Goal: Task Accomplishment & Management: Manage account settings

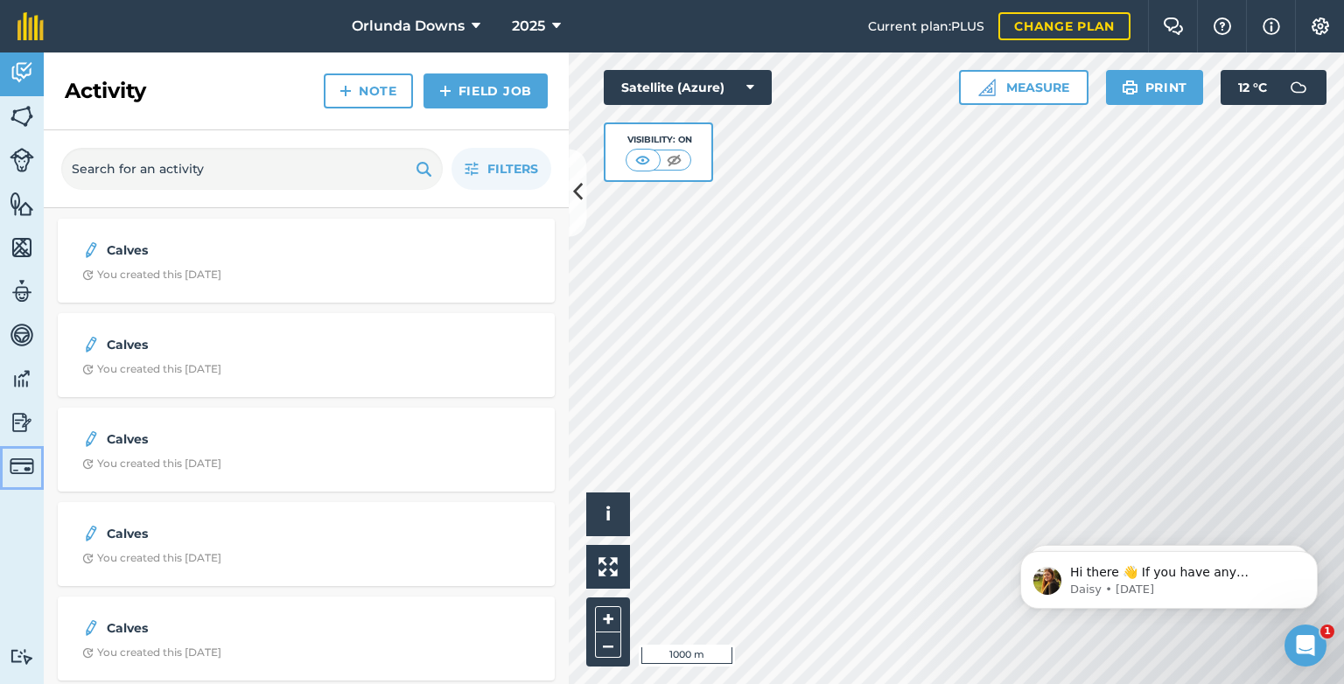
click at [18, 472] on img at bounding box center [22, 466] width 25 height 25
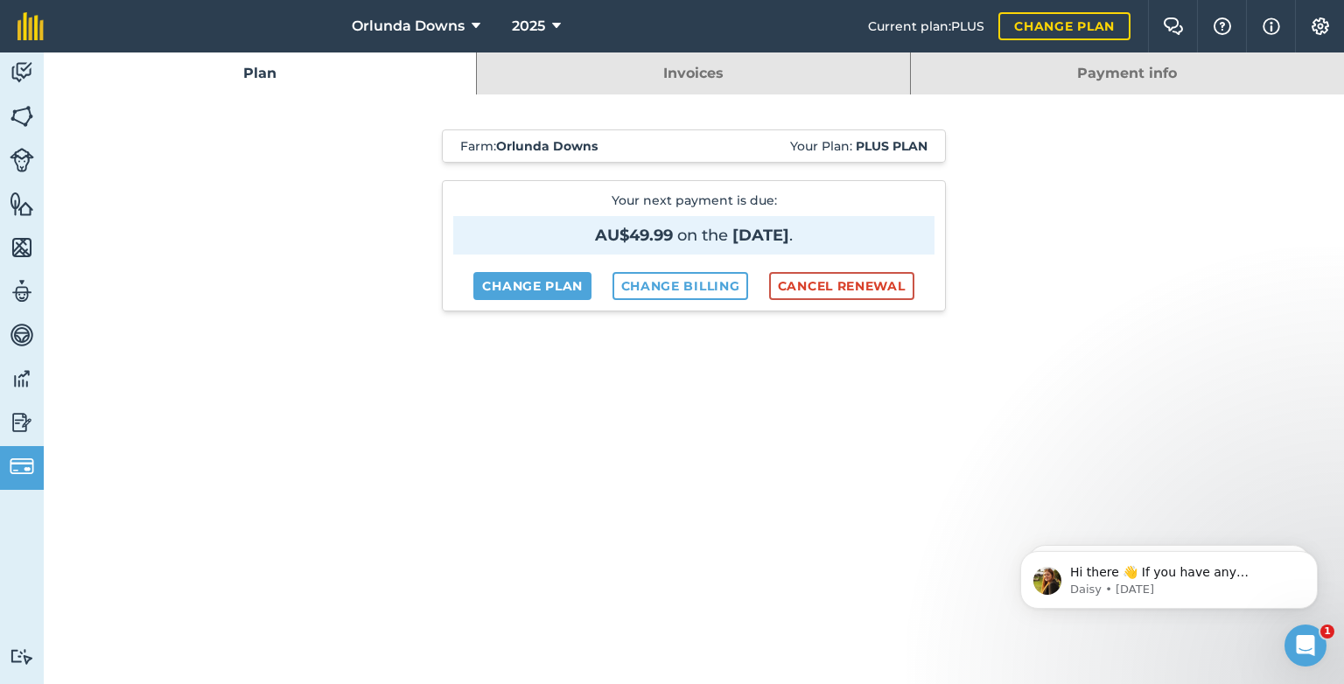
click at [751, 75] on link "Invoices" at bounding box center [693, 74] width 432 height 42
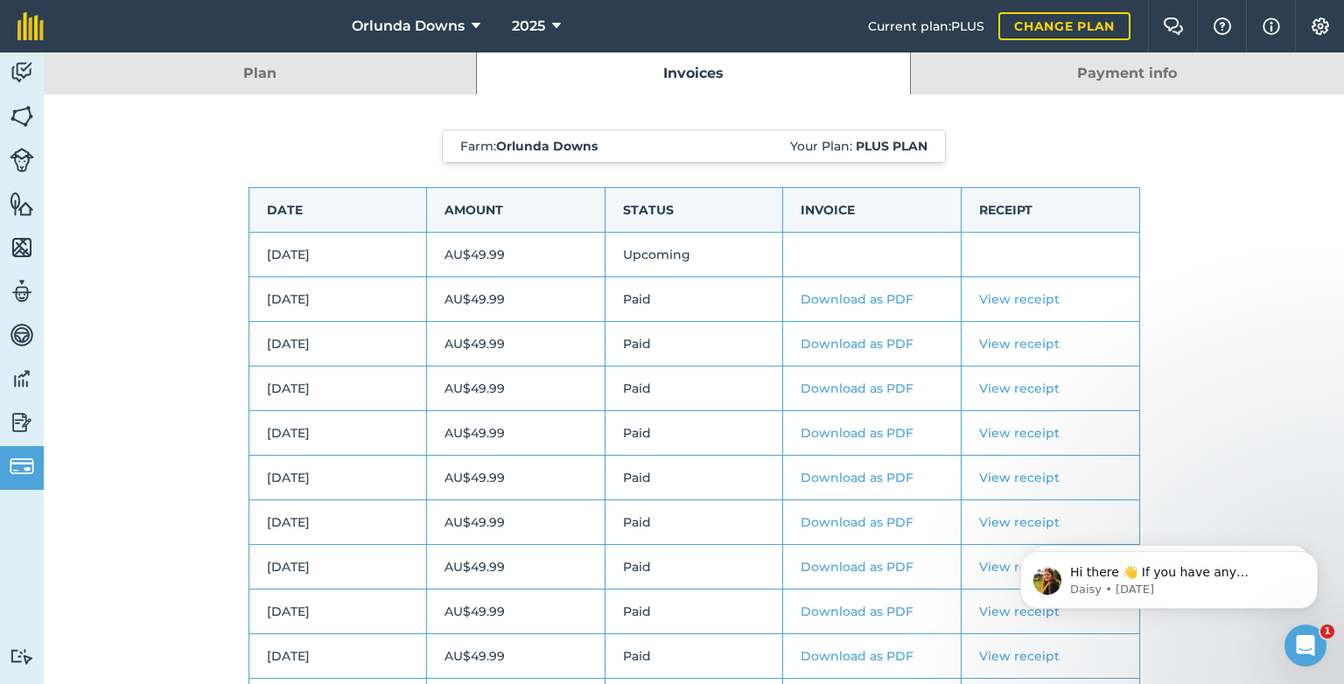
click at [1017, 73] on link "Payment info" at bounding box center [1127, 74] width 433 height 42
